Goal: Task Accomplishment & Management: Manage account settings

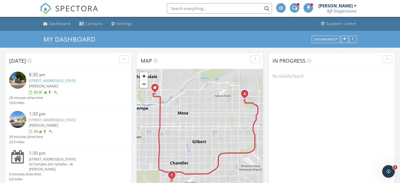
scroll to position [5, 0]
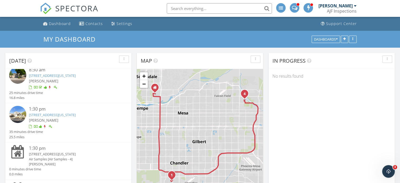
click at [76, 75] on link "[STREET_ADDRESS][US_STATE]" at bounding box center [52, 75] width 47 height 5
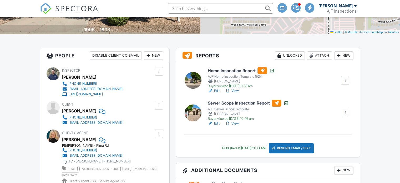
click at [323, 53] on div "Attach" at bounding box center [319, 55] width 25 height 8
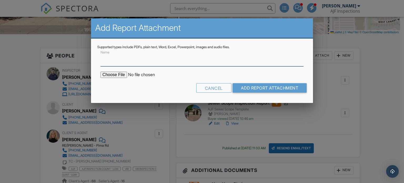
click at [152, 63] on input "Name" at bounding box center [203, 59] width 204 height 13
type input "Termite Report"
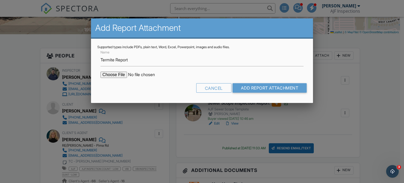
click at [121, 75] on input "file" at bounding box center [146, 75] width 90 height 6
type input "C:\fakepath\Sent_WDIIR Inspection YES Evid (50).pdf"
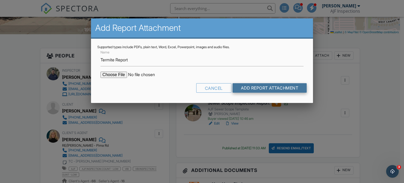
click at [252, 86] on input "Add Report Attachment" at bounding box center [270, 87] width 75 height 9
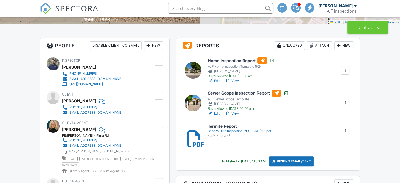
click at [245, 126] on h6 "Termite Report" at bounding box center [239, 126] width 63 height 5
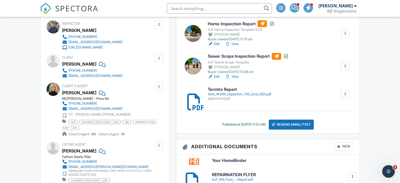
scroll to position [154, 0]
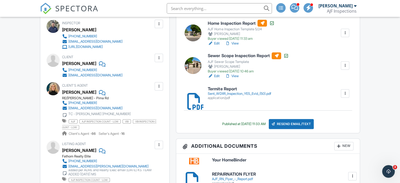
click at [348, 91] on div at bounding box center [345, 93] width 5 height 5
click at [339, 113] on li "Delete" at bounding box center [342, 107] width 24 height 13
click at [344, 93] on div at bounding box center [345, 93] width 5 height 5
click at [335, 107] on div at bounding box center [334, 107] width 5 height 5
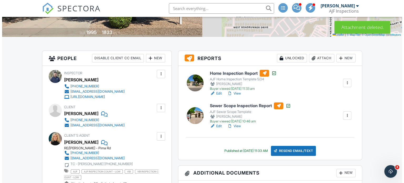
scroll to position [104, 0]
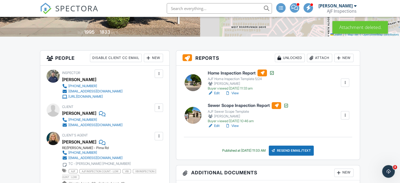
click at [322, 59] on div "Attach" at bounding box center [319, 58] width 25 height 8
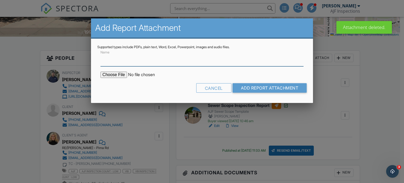
click at [231, 61] on input "Name" at bounding box center [203, 59] width 204 height 13
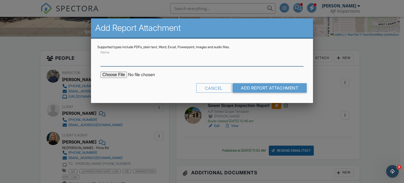
type input "Termite Report"
click at [119, 72] on input "file" at bounding box center [146, 75] width 90 height 6
type input "C:\fakepath\Sent_WDIIR Inspection YES Evid (51).pdf"
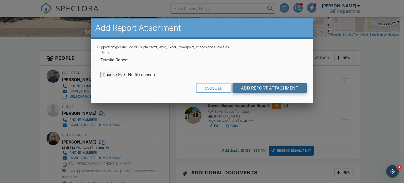
click at [273, 89] on input "Add Report Attachment" at bounding box center [270, 87] width 75 height 9
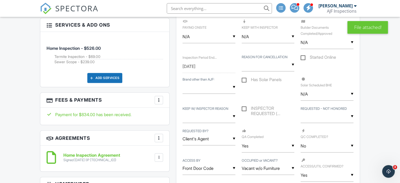
scroll to position [376, 0]
